Goal: Information Seeking & Learning: Learn about a topic

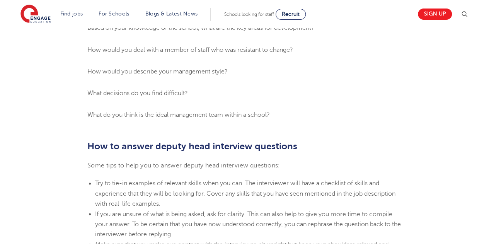
scroll to position [545, 0]
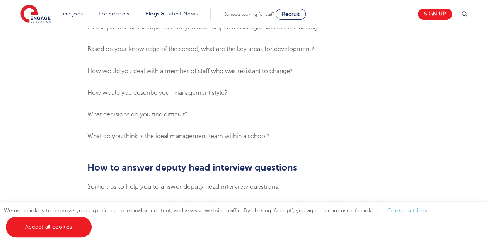
click at [185, 96] on span "How would you describe your management style?" at bounding box center [157, 92] width 140 height 7
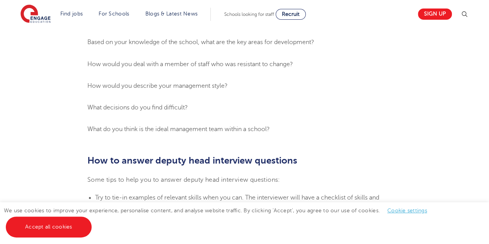
scroll to position [506, 0]
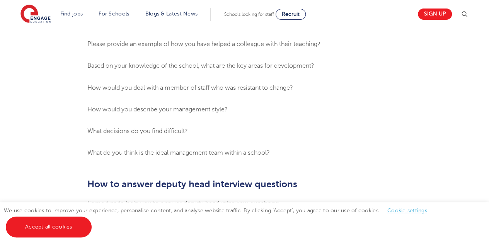
click at [185, 93] on li "How would you deal with a member of staff who was resistant to change?" at bounding box center [244, 88] width 314 height 10
click at [182, 69] on span "Based on your knowledge of the school, what are the key areas for development?" at bounding box center [200, 65] width 227 height 7
click at [233, 48] on span "Please provide an example of how you have helped a colleague with their teachin…" at bounding box center [203, 44] width 233 height 7
click at [393, 114] on li "How would you describe your management style?" at bounding box center [244, 109] width 314 height 10
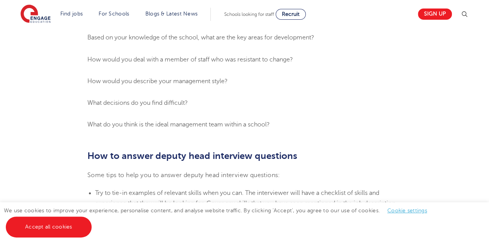
scroll to position [533, 0]
click at [216, 100] on ol "How will you establish yourself as Deputy Head in your first term in post? Whic…" at bounding box center [244, 27] width 314 height 206
click at [212, 99] on ol "How will you establish yourself as Deputy Head in your first term in post? Whic…" at bounding box center [244, 27] width 314 height 206
click at [208, 85] on span "How would you describe your management style?" at bounding box center [157, 81] width 140 height 7
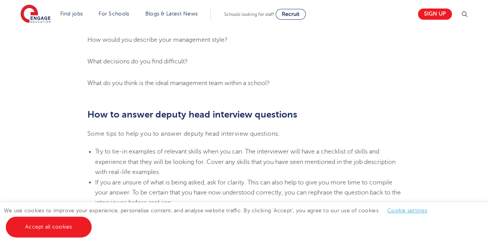
scroll to position [574, 0]
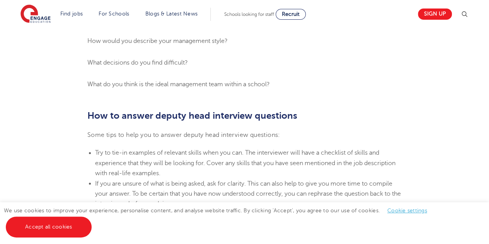
click at [45, 229] on link "Accept all cookies" at bounding box center [49, 226] width 86 height 21
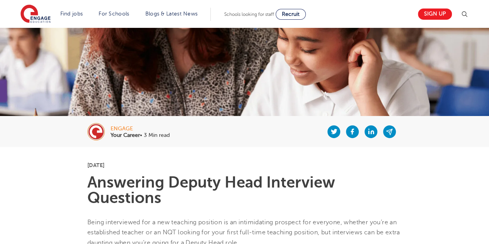
scroll to position [0, 0]
